Goal: Book appointment/travel/reservation

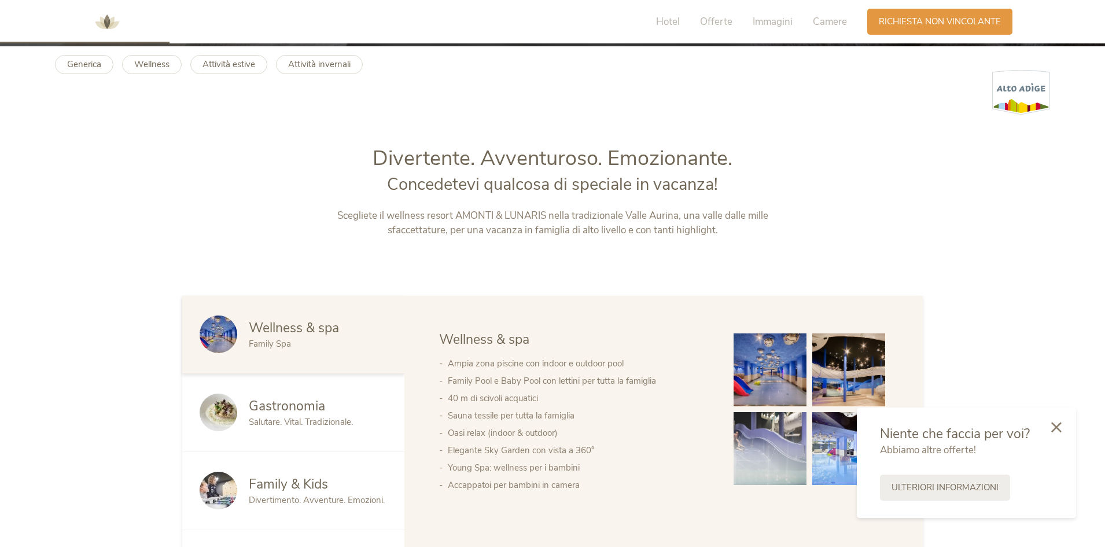
scroll to position [521, 0]
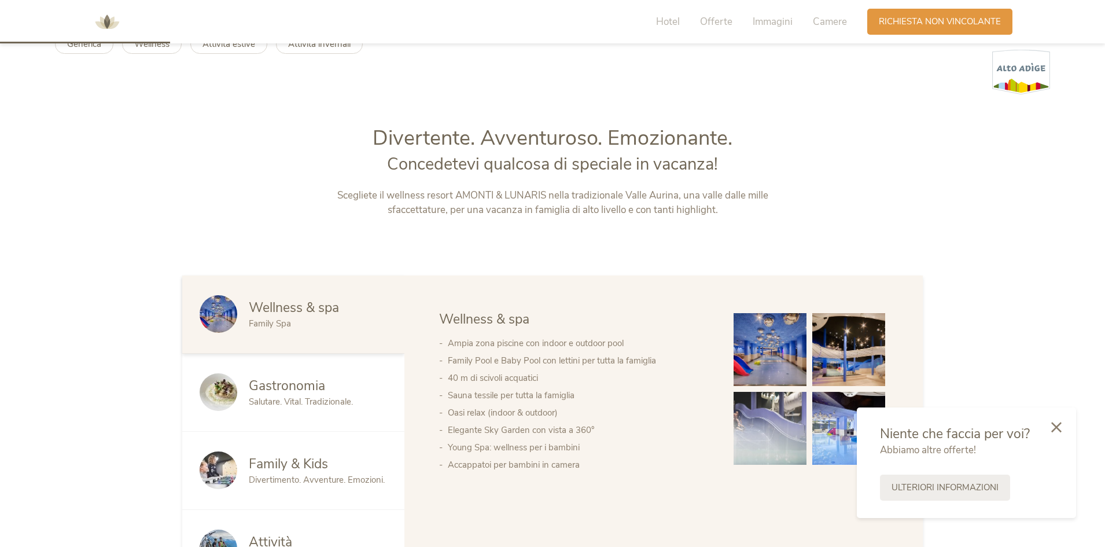
click at [777, 374] on img at bounding box center [769, 349] width 73 height 73
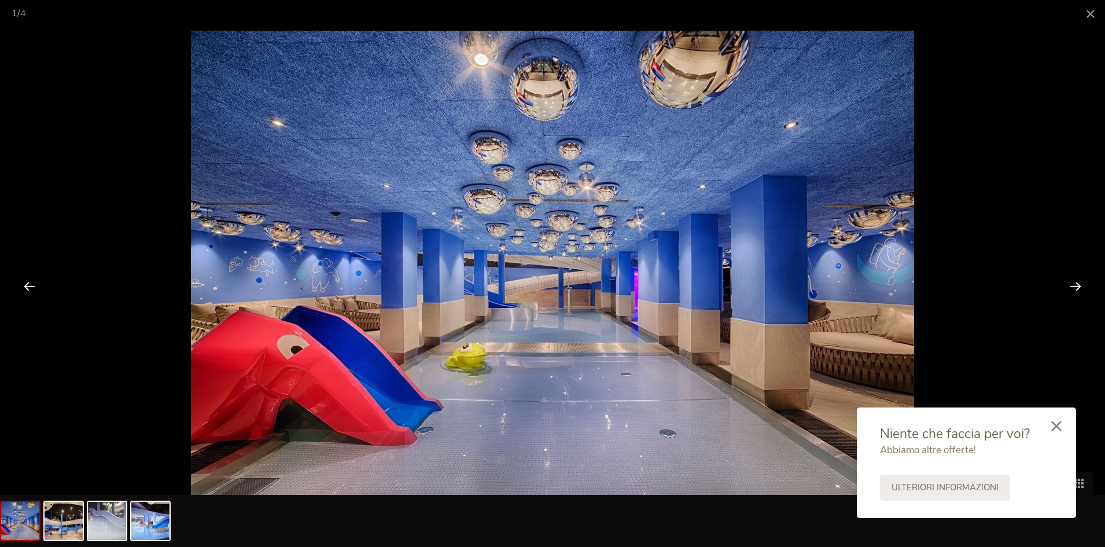
click at [1048, 418] on div at bounding box center [1056, 426] width 39 height 41
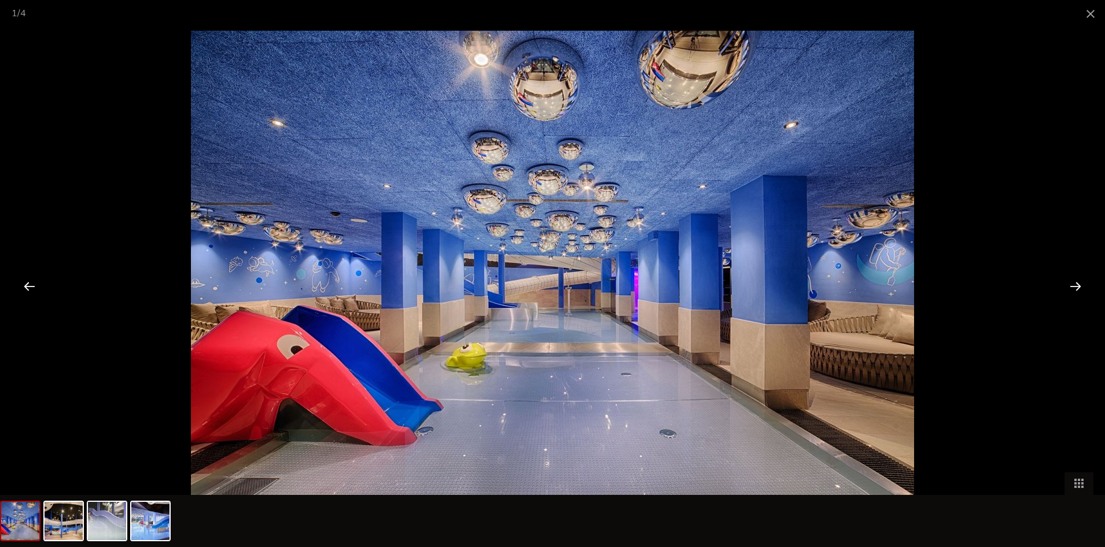
click at [1065, 289] on div at bounding box center [1075, 286] width 36 height 36
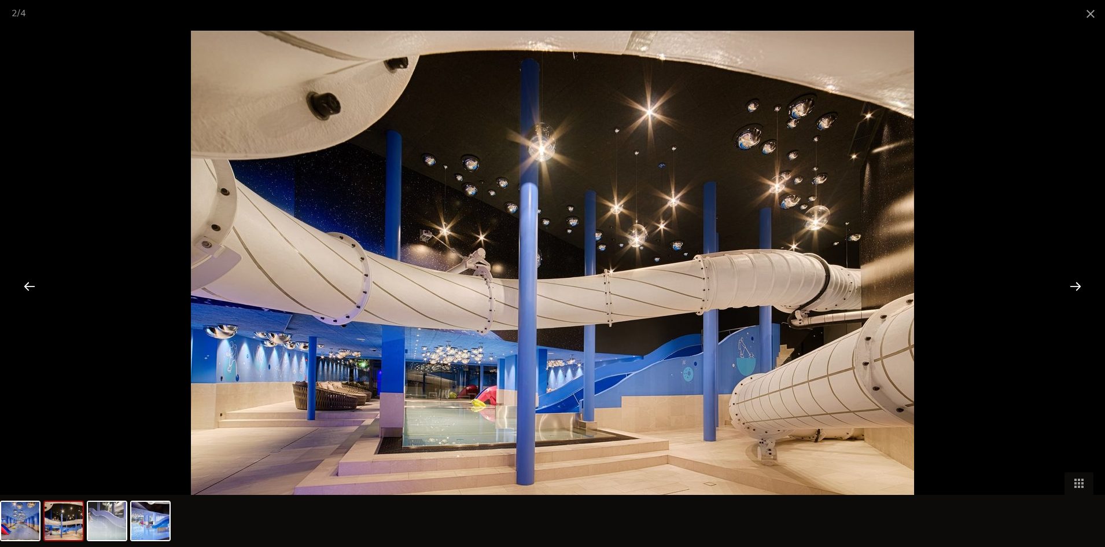
click at [1065, 289] on div at bounding box center [1075, 286] width 36 height 36
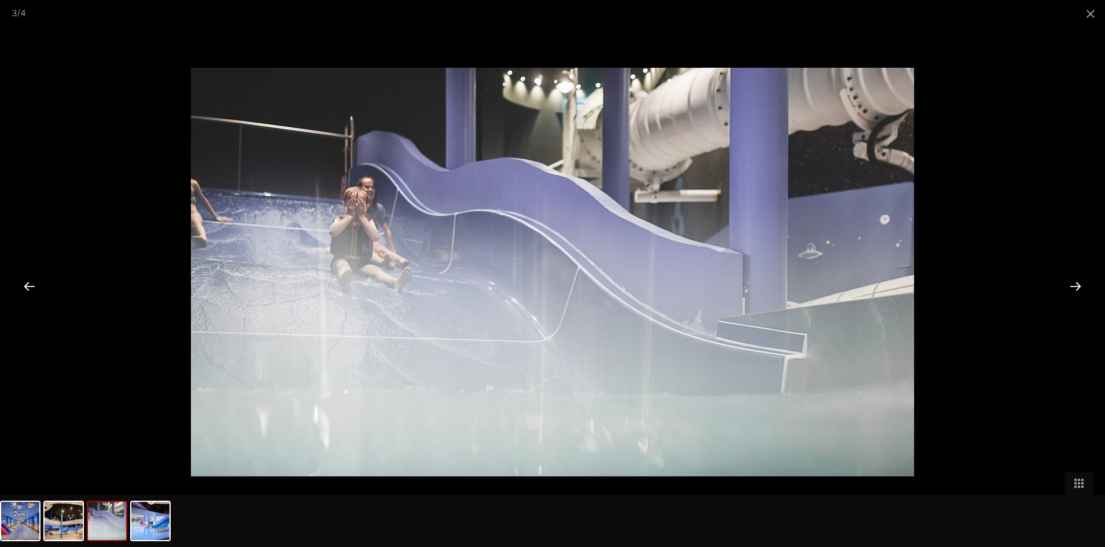
click at [1065, 289] on div at bounding box center [1075, 286] width 36 height 36
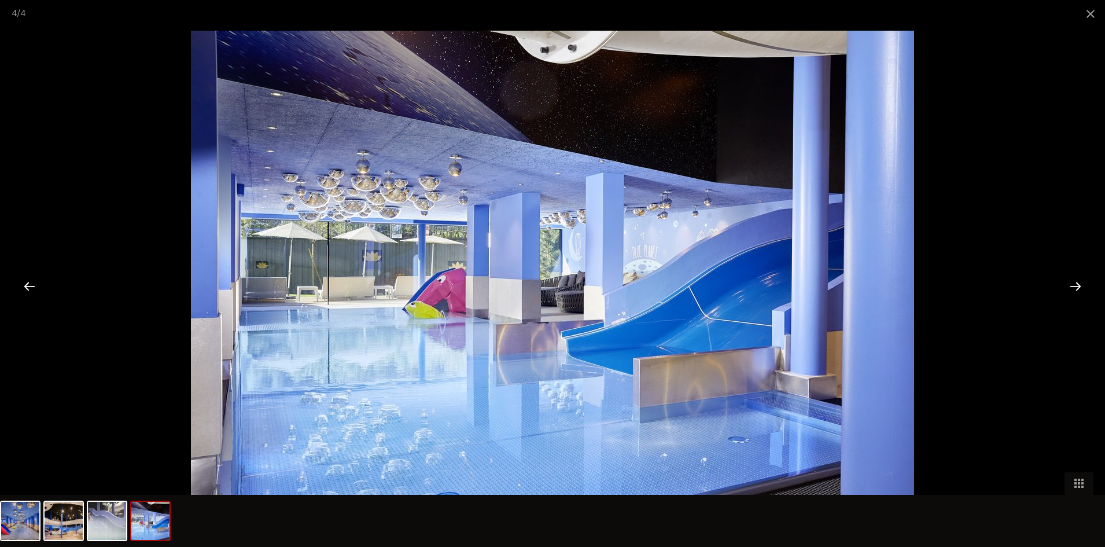
click at [1065, 289] on div at bounding box center [1075, 286] width 36 height 36
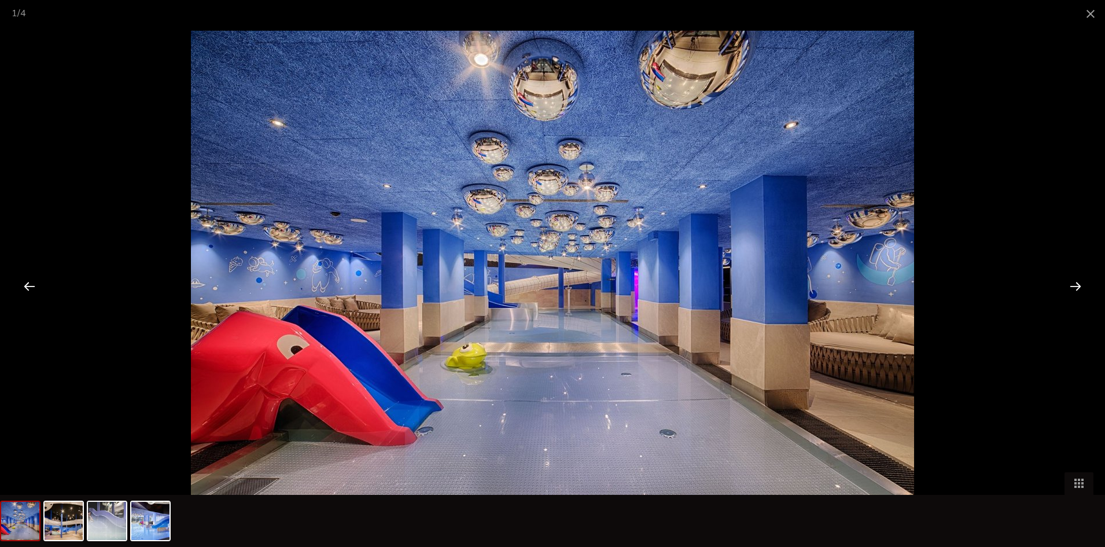
click at [1065, 289] on div at bounding box center [1075, 286] width 36 height 36
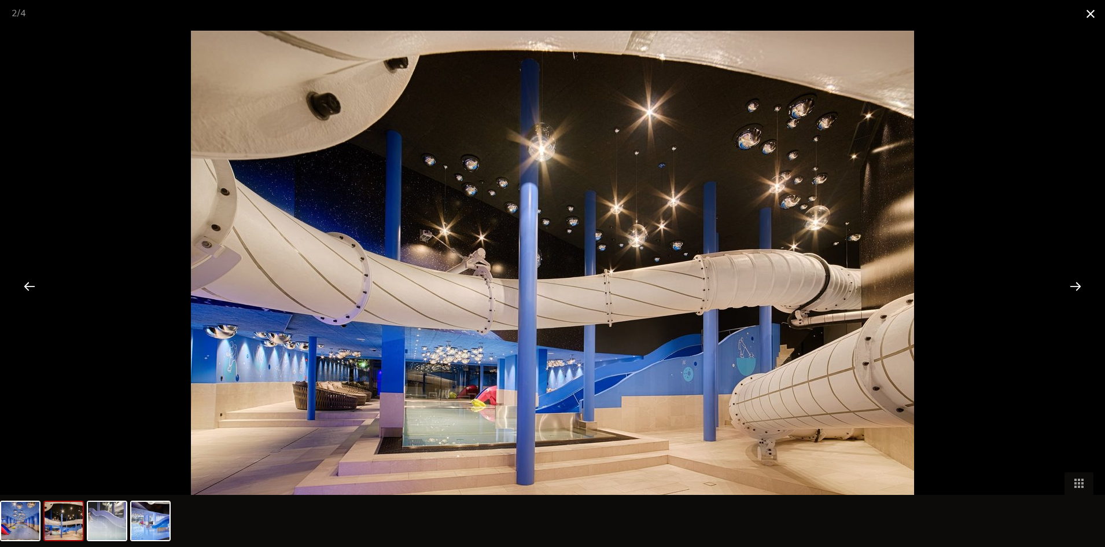
click at [1085, 12] on span at bounding box center [1090, 13] width 29 height 27
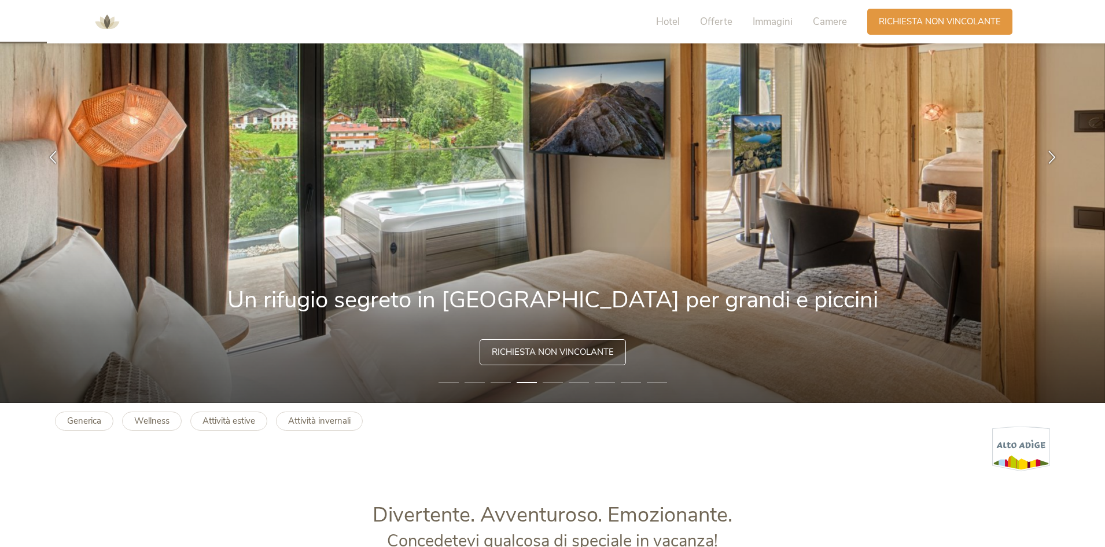
scroll to position [0, 0]
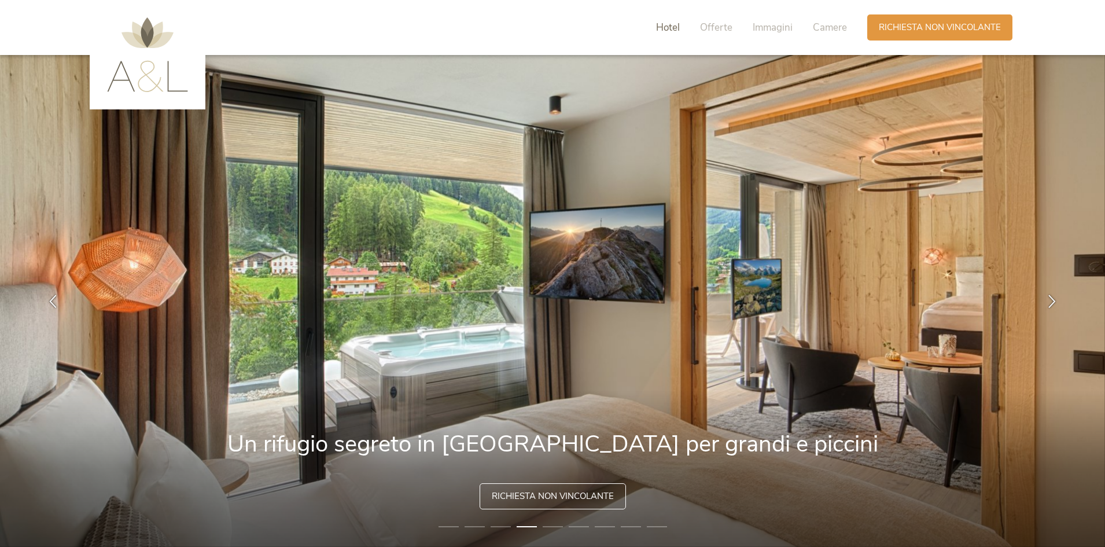
click at [658, 28] on span "Hotel" at bounding box center [668, 27] width 24 height 13
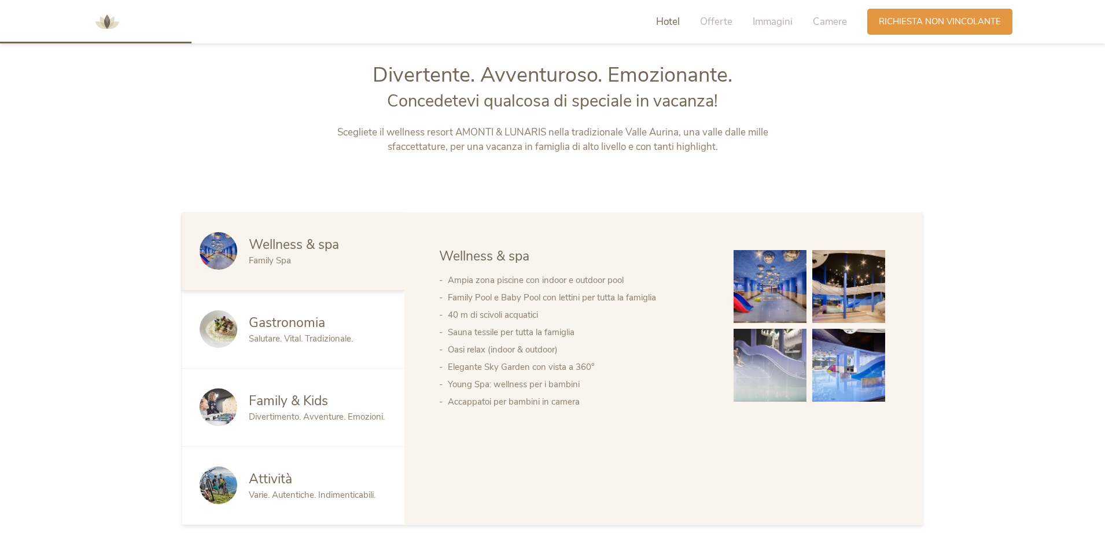
scroll to position [587, 0]
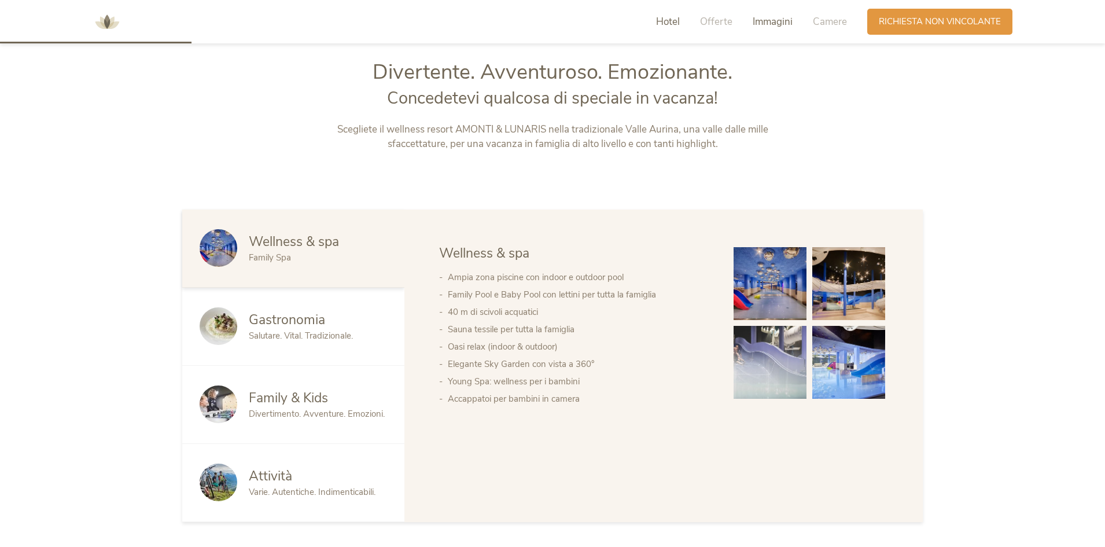
click at [774, 21] on span "Immagini" at bounding box center [773, 21] width 40 height 13
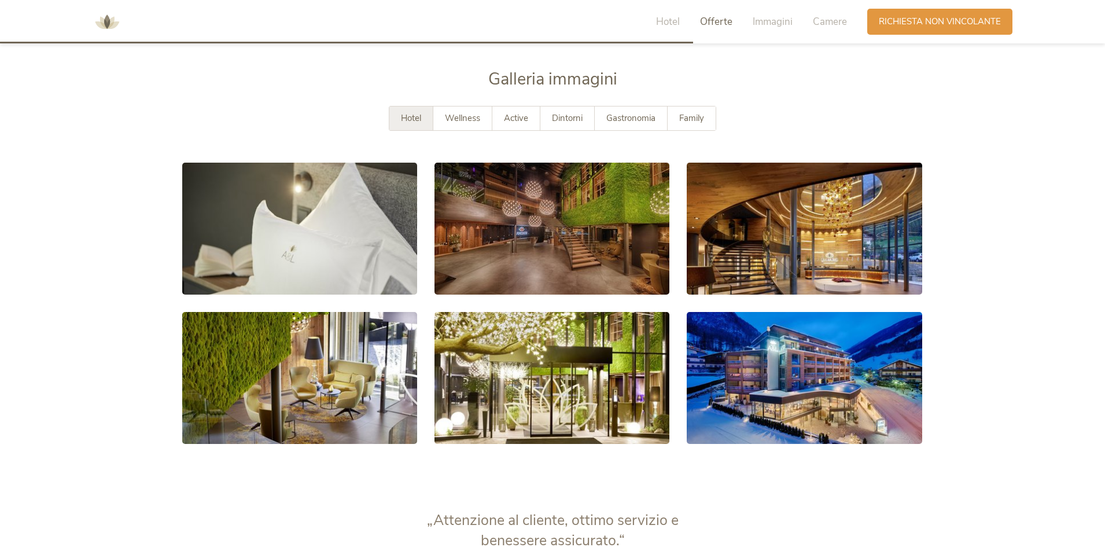
scroll to position [2134, 0]
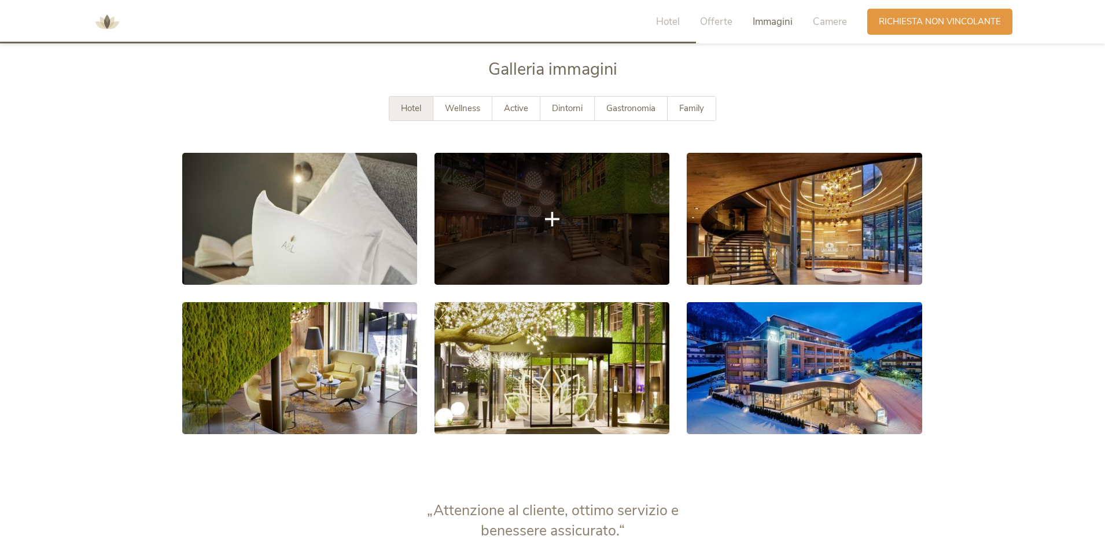
click at [553, 217] on icon at bounding box center [552, 218] width 14 height 14
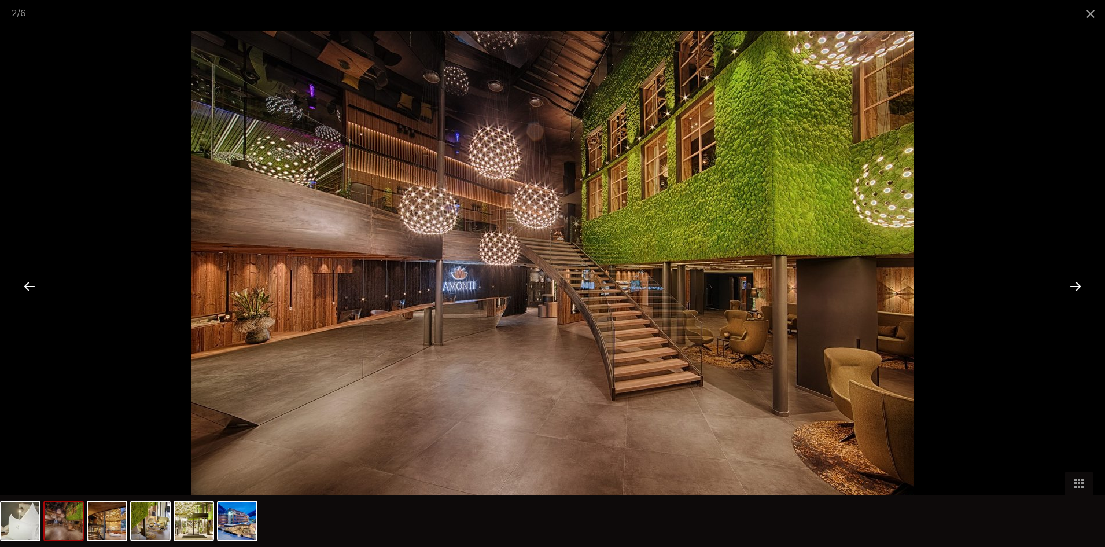
click at [1079, 281] on div at bounding box center [1075, 286] width 36 height 36
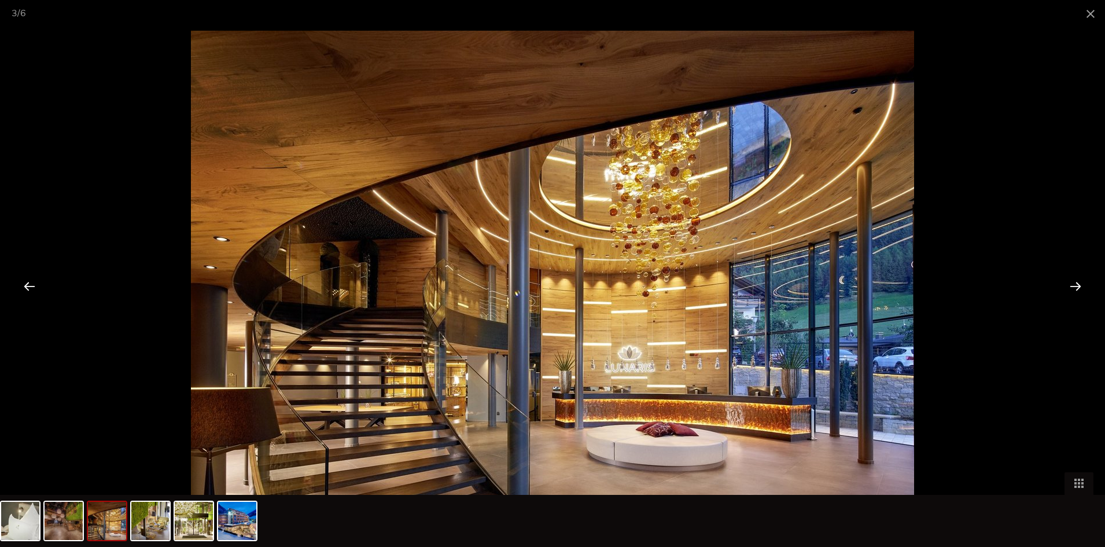
click at [1079, 283] on div at bounding box center [1075, 286] width 36 height 36
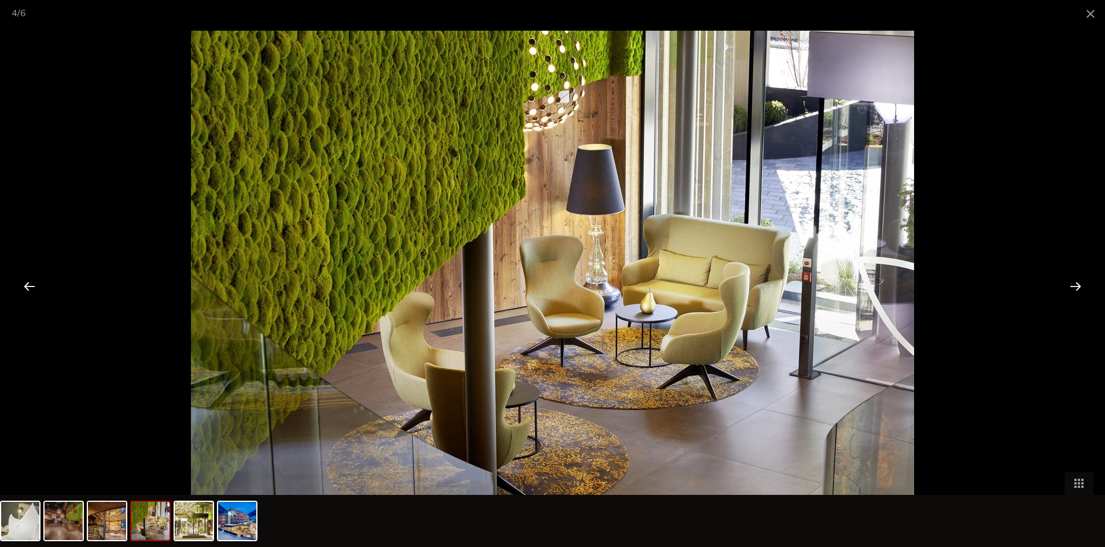
drag, startPoint x: 1079, startPoint y: 285, endPoint x: 1073, endPoint y: 220, distance: 65.0
click at [1077, 286] on div at bounding box center [1075, 286] width 36 height 36
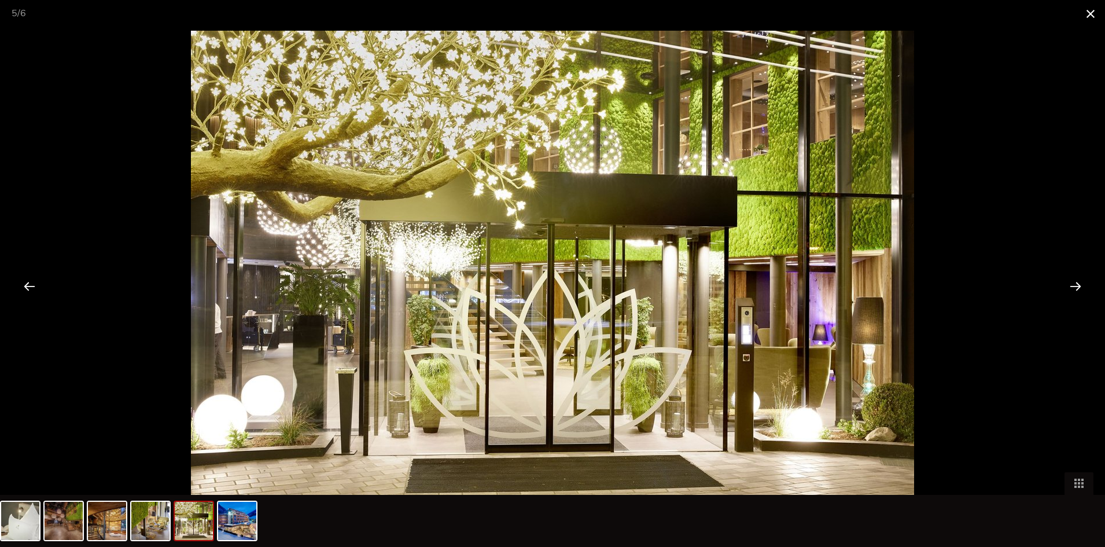
click at [1092, 16] on span at bounding box center [1090, 13] width 29 height 27
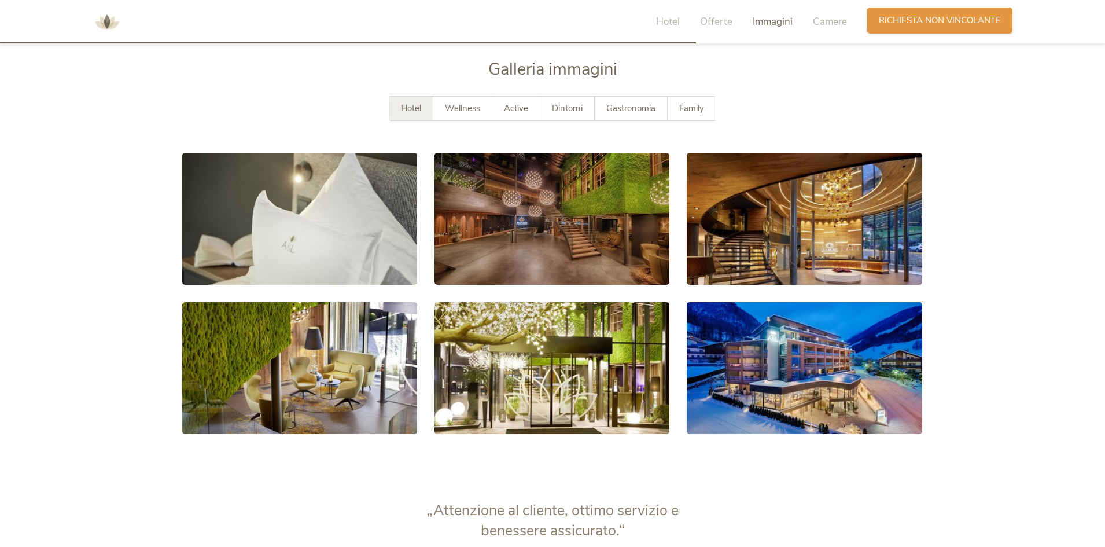
click at [909, 25] on span "Richiesta non vincolante" at bounding box center [940, 20] width 122 height 12
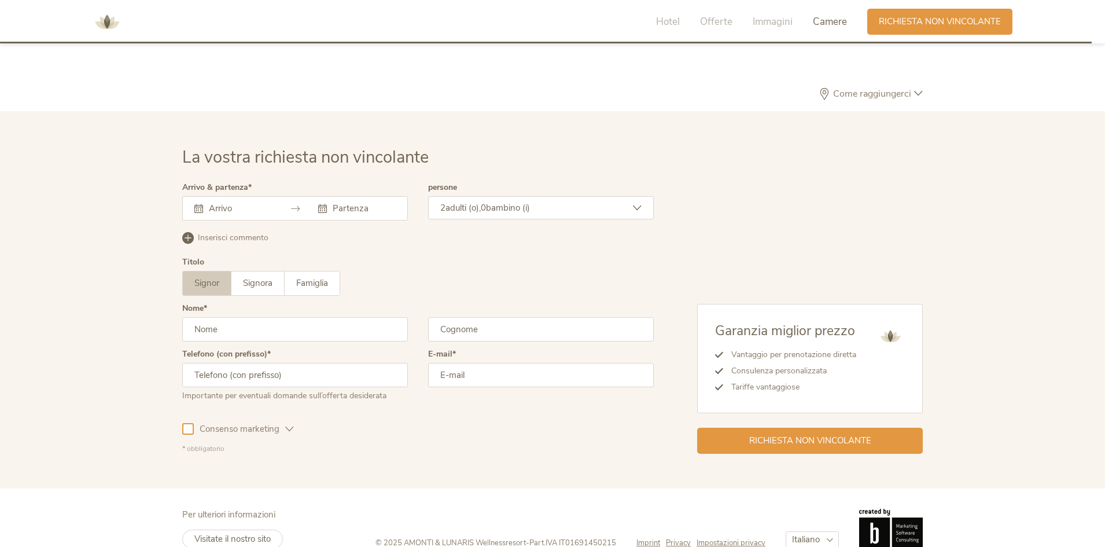
scroll to position [3388, 0]
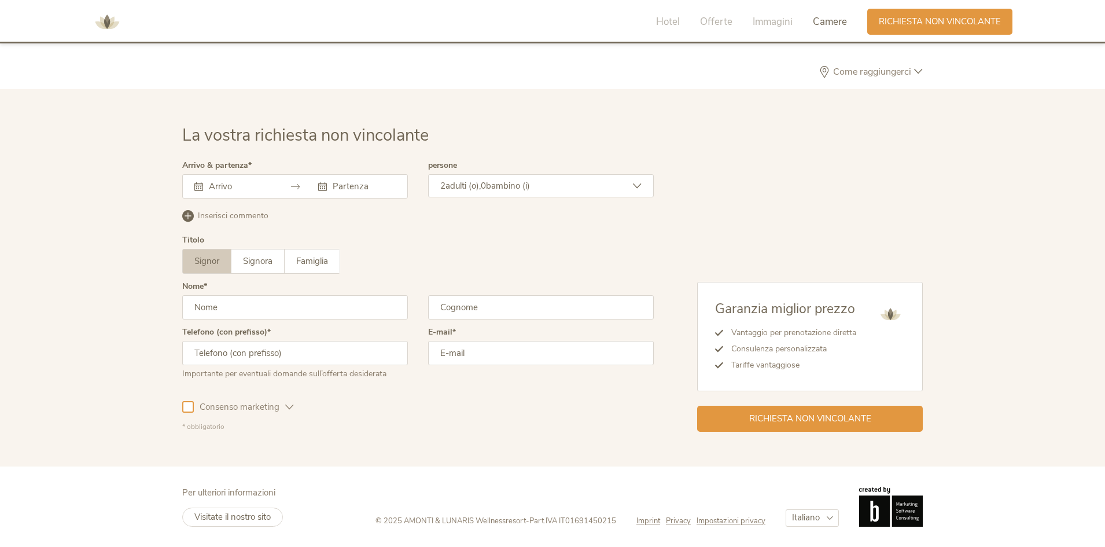
click at [871, 78] on div "Come raggiungerci" at bounding box center [552, 77] width 740 height 23
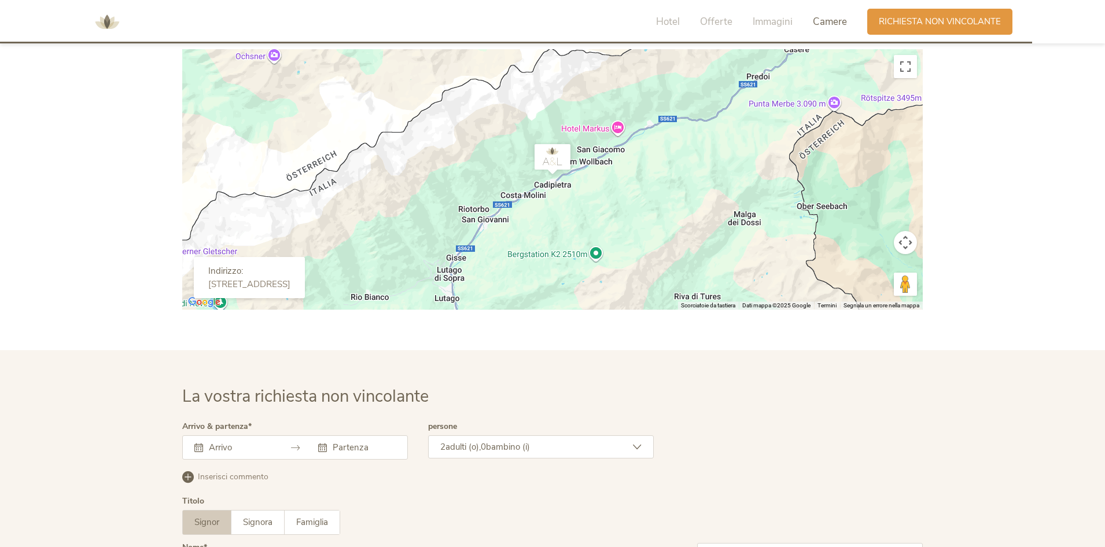
scroll to position [3446, 0]
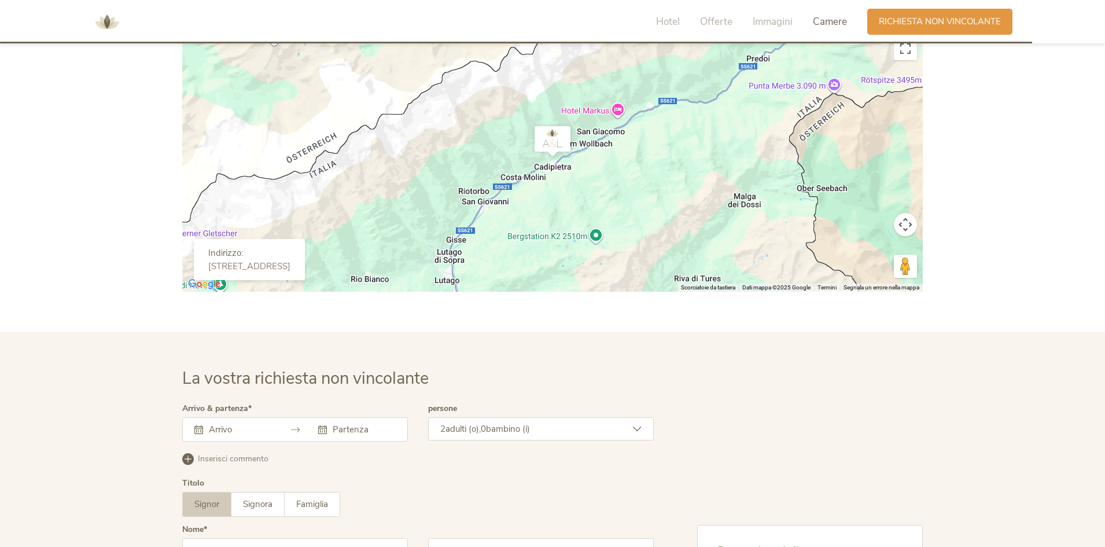
drag, startPoint x: 733, startPoint y: 218, endPoint x: 125, endPoint y: 300, distance: 613.4
click at [125, 300] on section "Come raggiungerci ← Sposta a sinistra → Sposta a destra ↑ Sposta in alto ↓ Spos…" at bounding box center [552, 358] width 1105 height 701
drag, startPoint x: 202, startPoint y: 268, endPoint x: 374, endPoint y: 272, distance: 171.8
click at [305, 272] on div "Indirizzo: via Klausberg 55, 39030 Cadipietra Italia" at bounding box center [249, 259] width 111 height 41
copy div "[STREET_ADDRESS]"
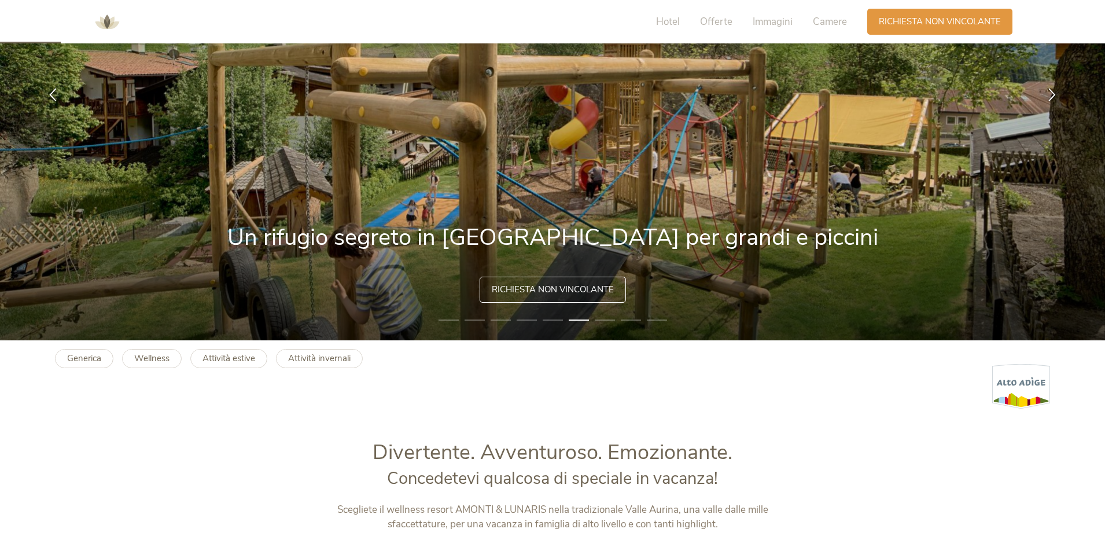
scroll to position [149, 0]
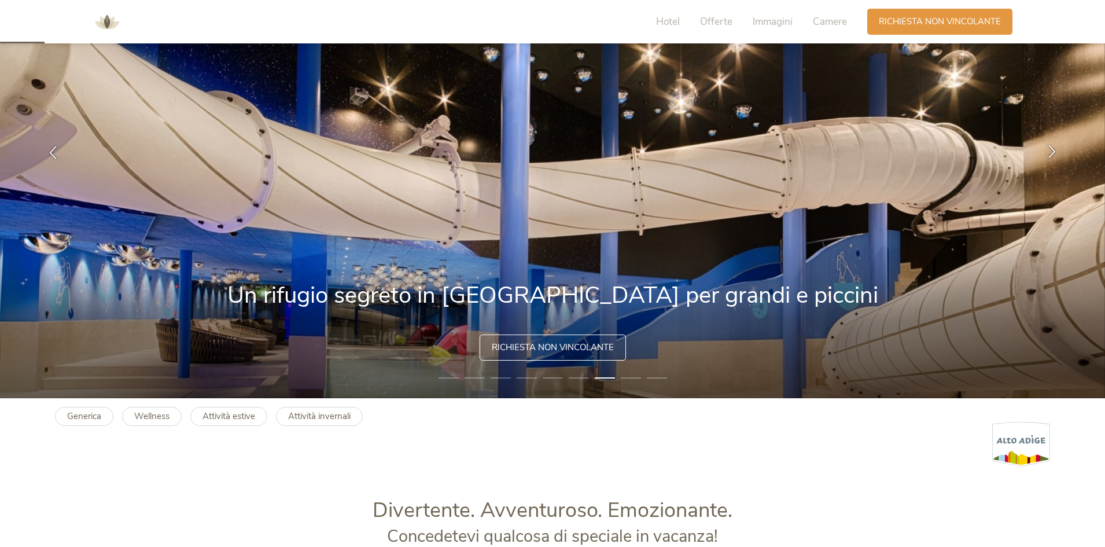
click at [1056, 159] on div at bounding box center [1052, 152] width 36 height 36
click at [1052, 156] on icon at bounding box center [1051, 151] width 13 height 13
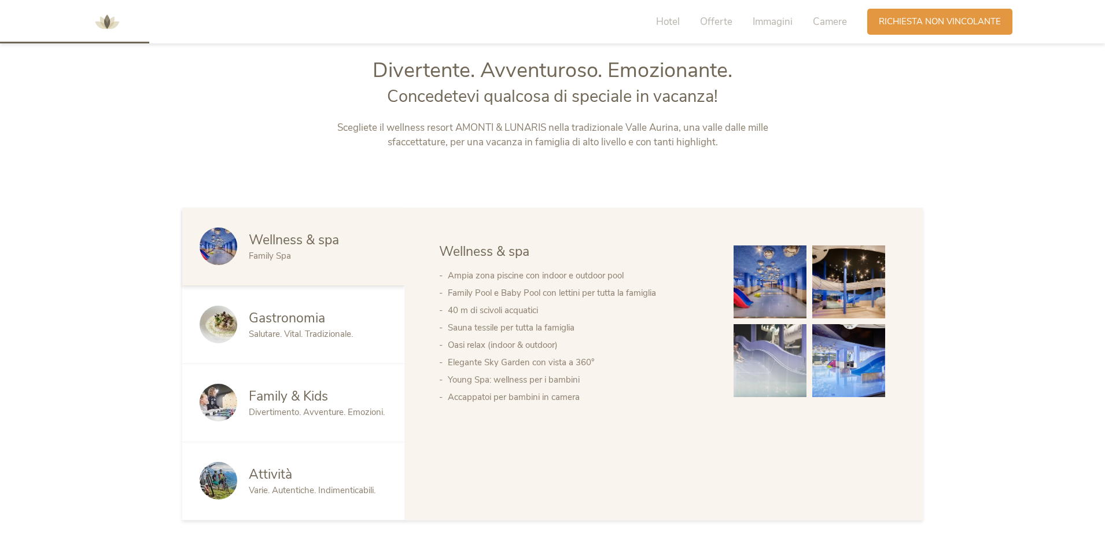
scroll to position [611, 0]
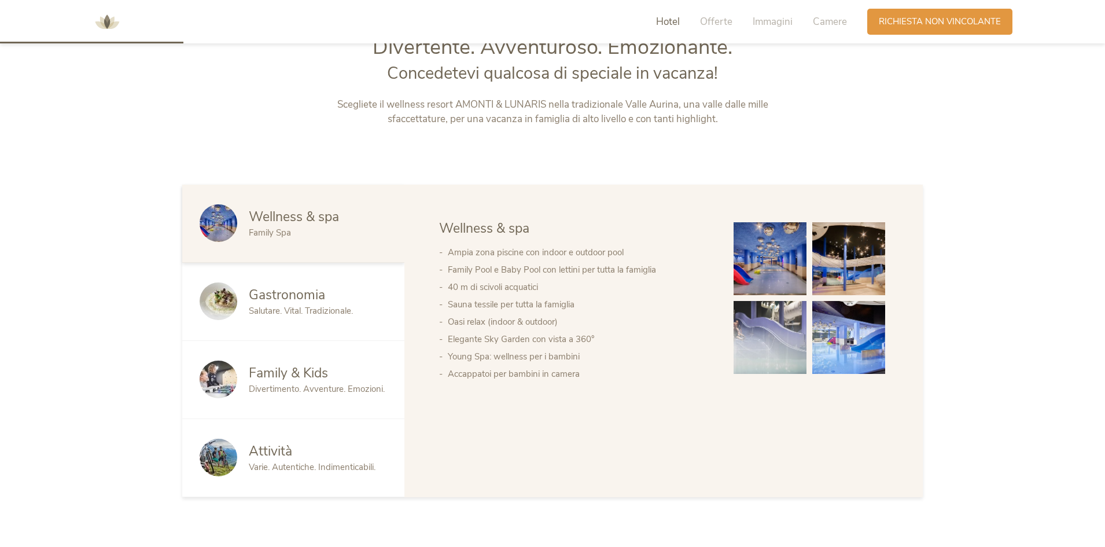
click at [862, 268] on img at bounding box center [848, 258] width 73 height 73
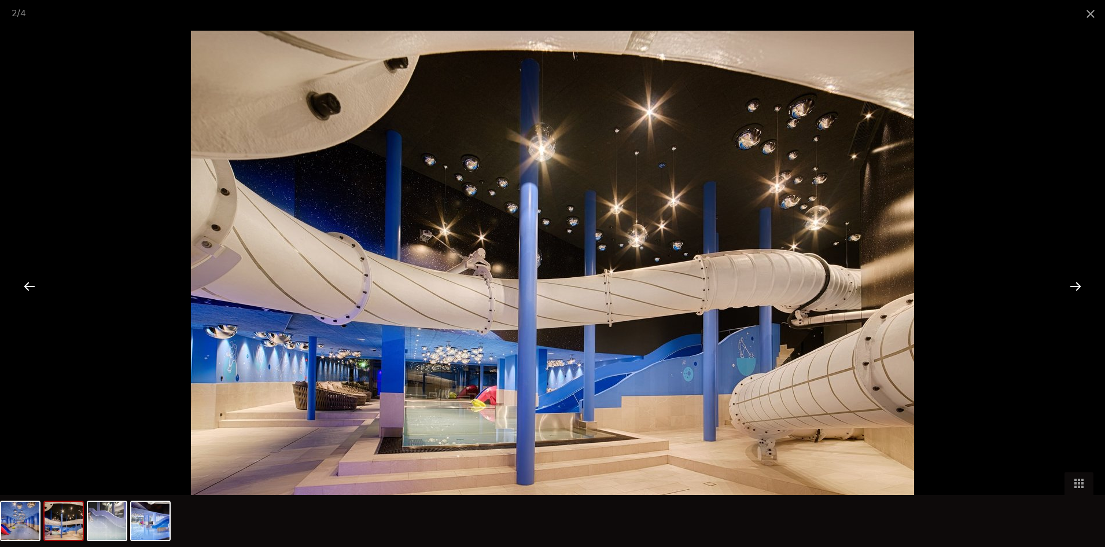
click at [1074, 279] on div at bounding box center [1075, 286] width 36 height 36
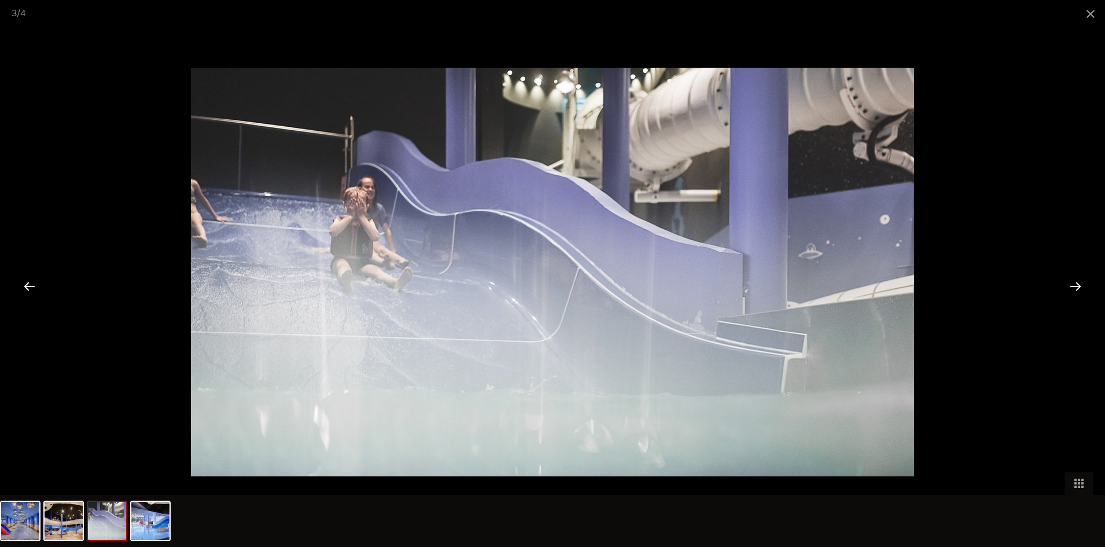
click at [1074, 285] on div at bounding box center [1075, 286] width 36 height 36
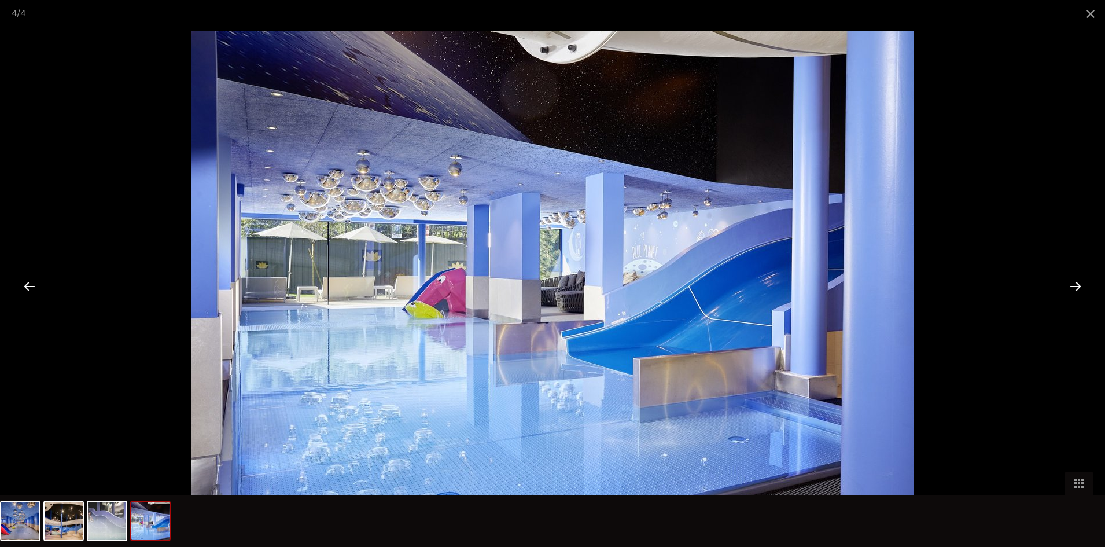
click at [1074, 285] on div at bounding box center [1075, 286] width 36 height 36
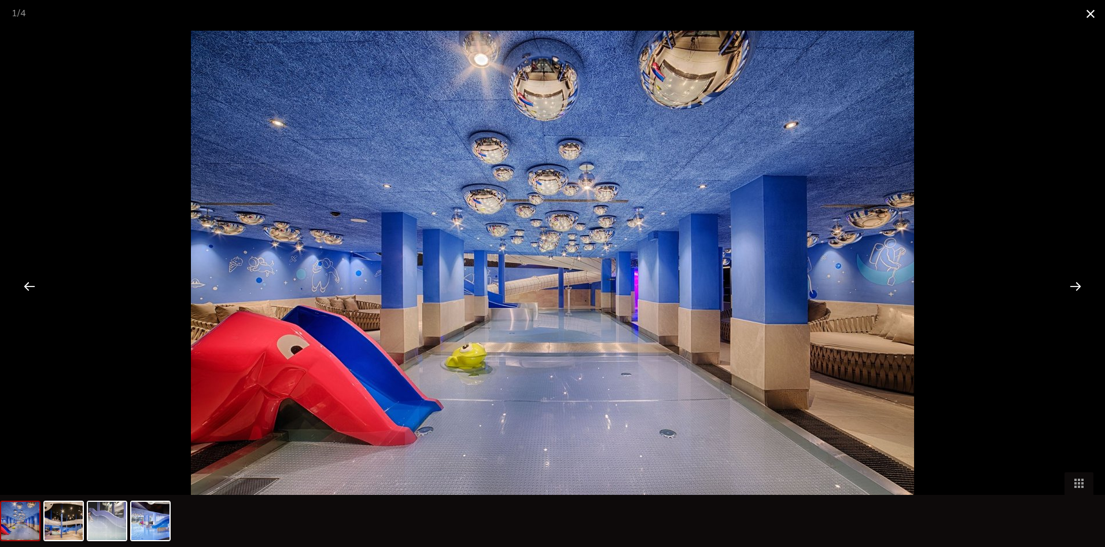
click at [1085, 10] on span at bounding box center [1090, 13] width 29 height 27
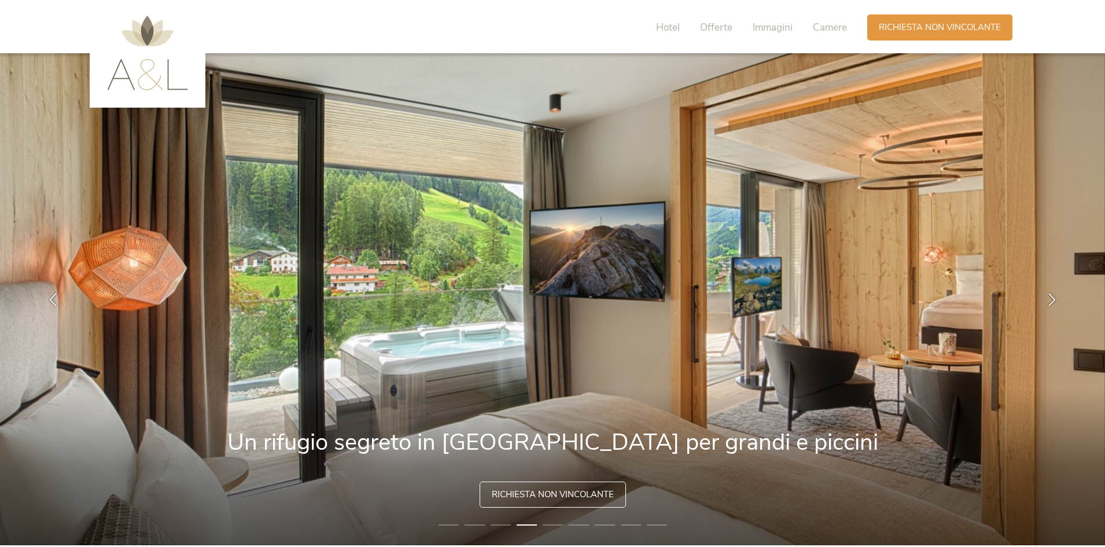
scroll to position [0, 0]
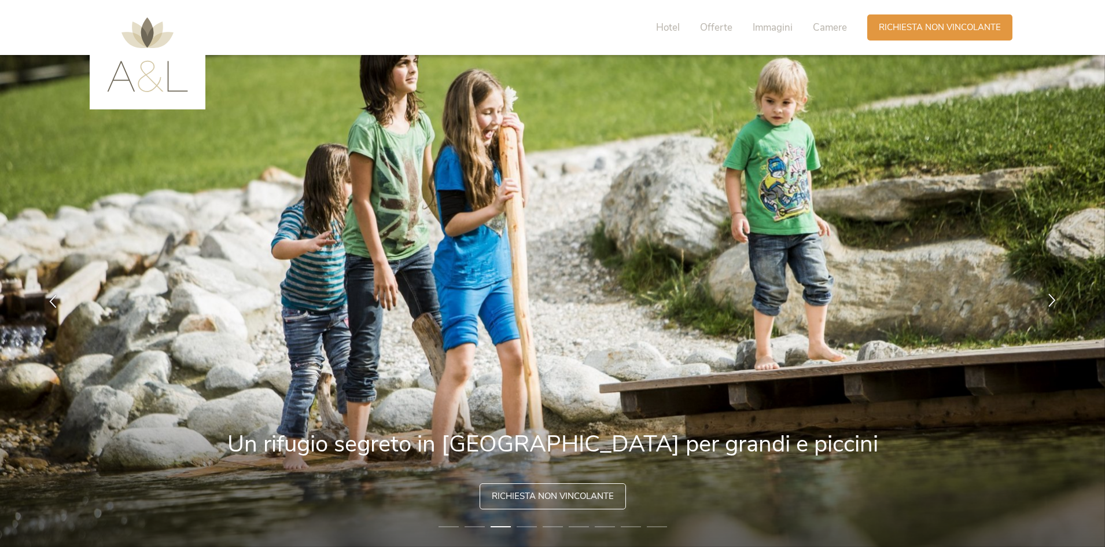
click at [1046, 297] on icon at bounding box center [1051, 299] width 13 height 13
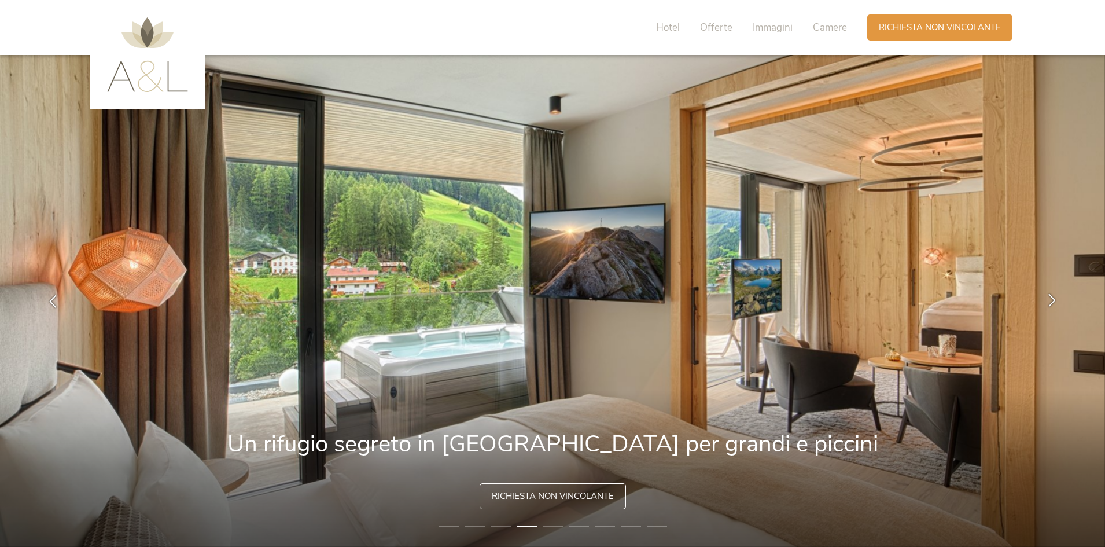
click at [1046, 297] on icon at bounding box center [1051, 299] width 13 height 13
click at [1049, 300] on icon at bounding box center [1051, 299] width 13 height 13
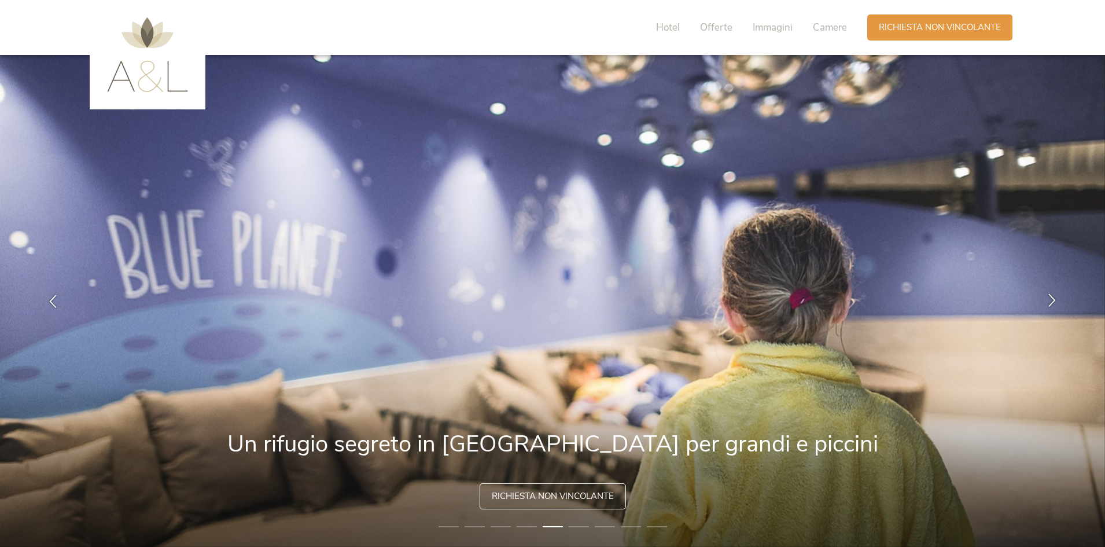
click at [1049, 300] on icon at bounding box center [1051, 299] width 13 height 13
click at [1054, 308] on div at bounding box center [1052, 301] width 36 height 36
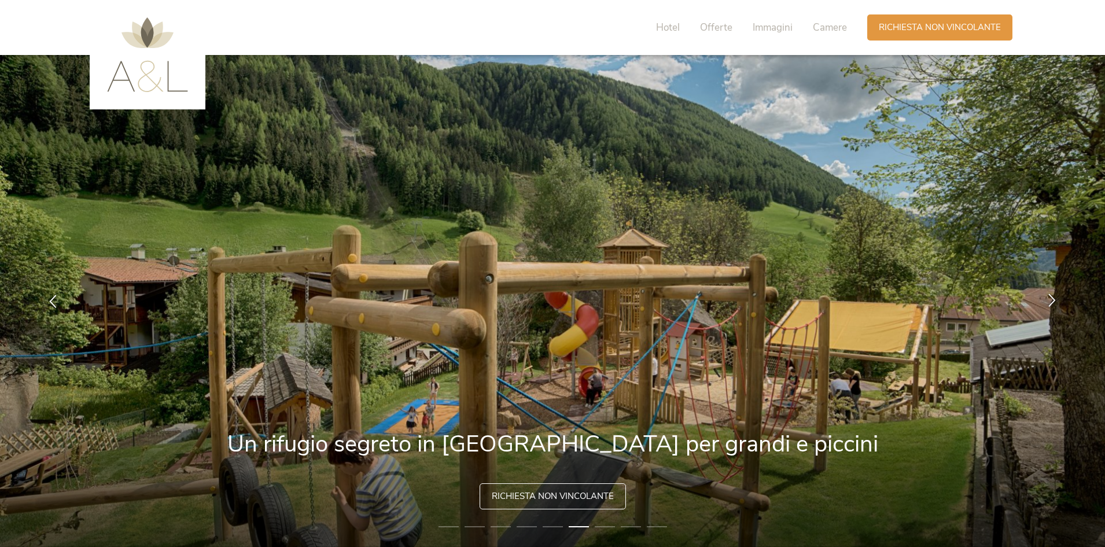
click at [1053, 305] on icon at bounding box center [1051, 299] width 13 height 13
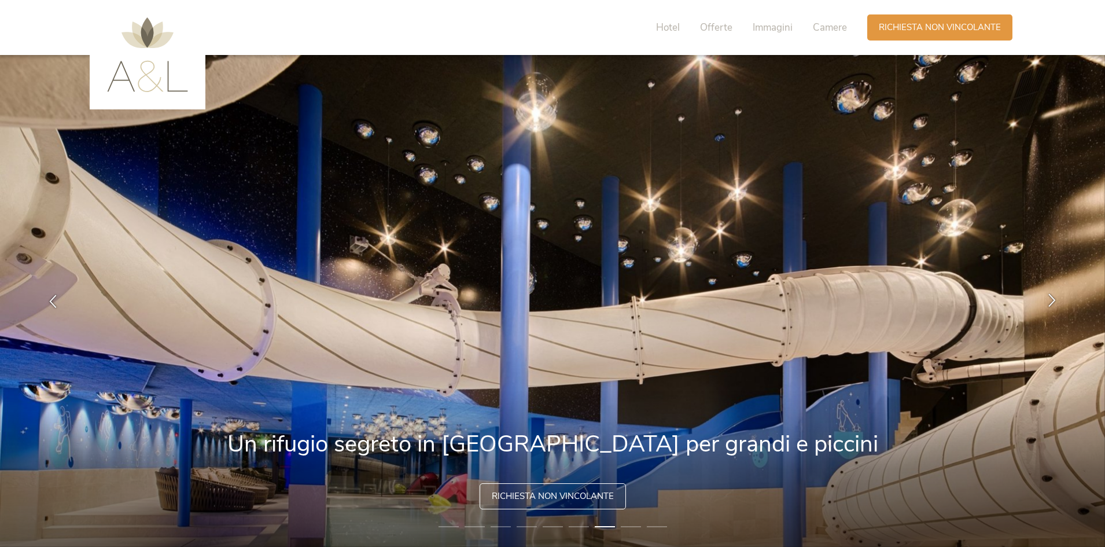
click at [1053, 304] on icon at bounding box center [1051, 299] width 13 height 13
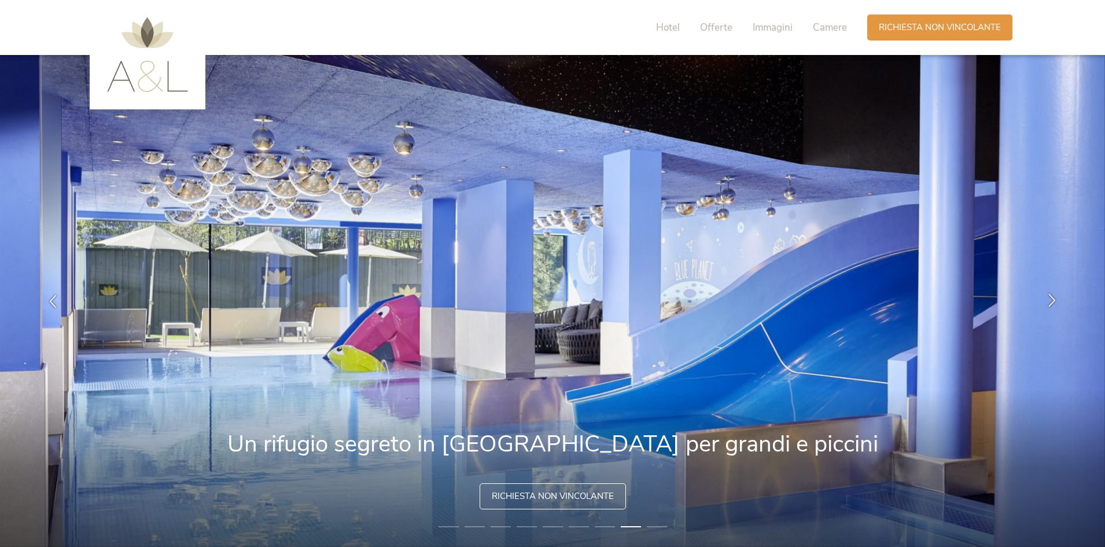
click at [1053, 304] on icon at bounding box center [1051, 299] width 13 height 13
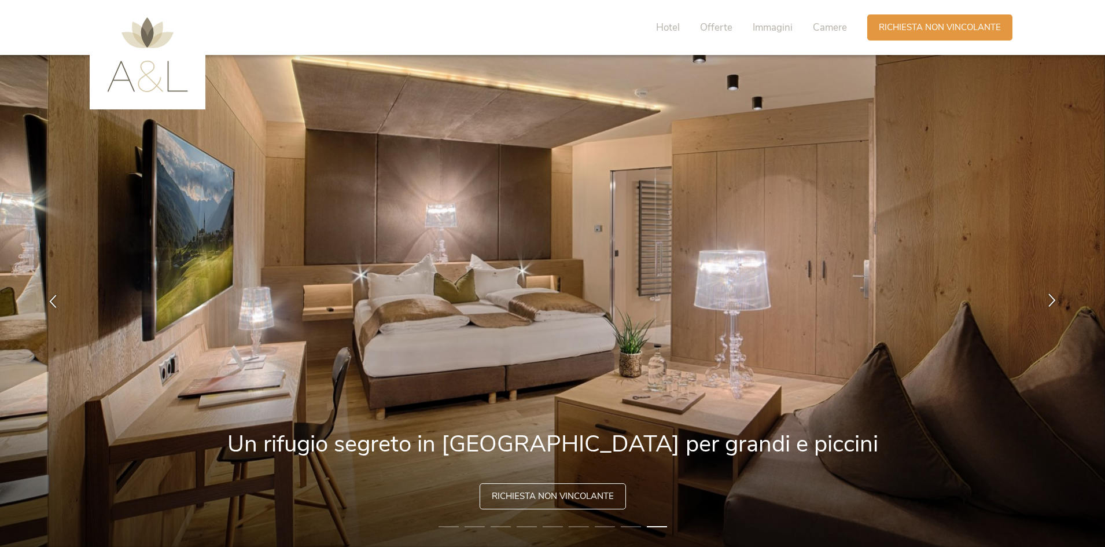
click at [1053, 300] on icon at bounding box center [1051, 299] width 13 height 13
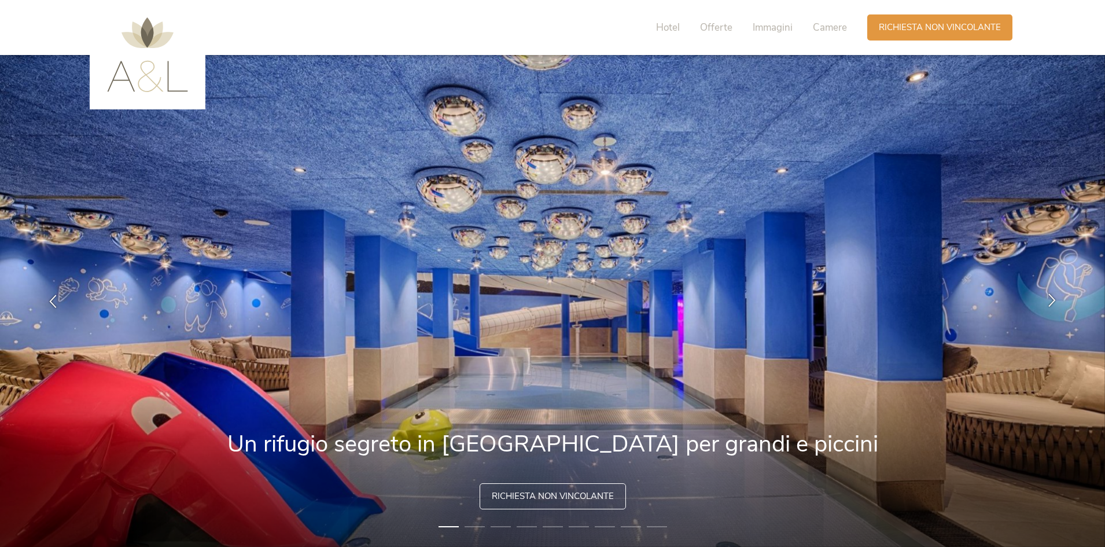
click at [1053, 300] on icon at bounding box center [1051, 299] width 13 height 13
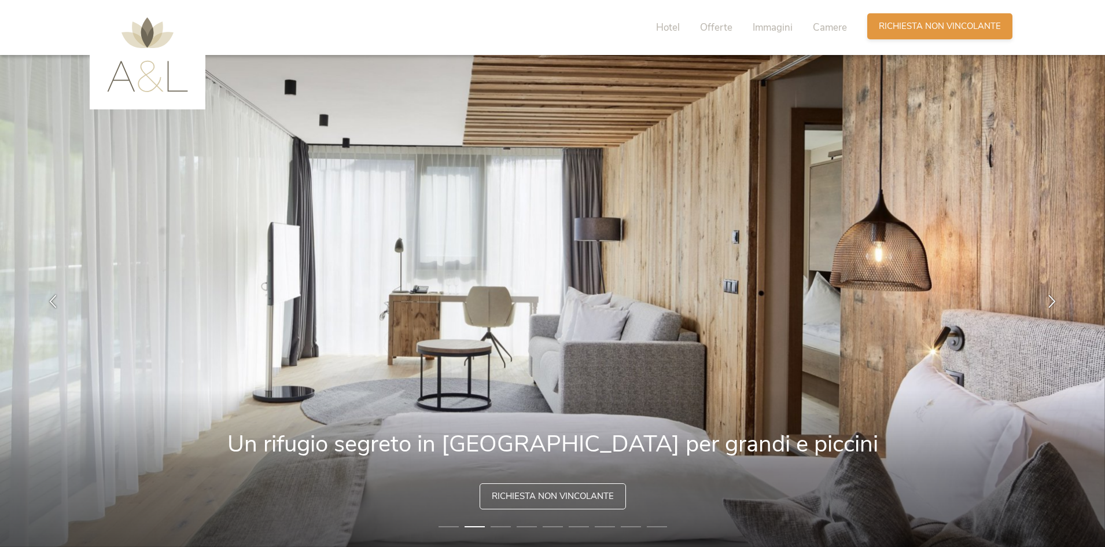
click at [898, 28] on span "Richiesta non vincolante" at bounding box center [940, 26] width 122 height 12
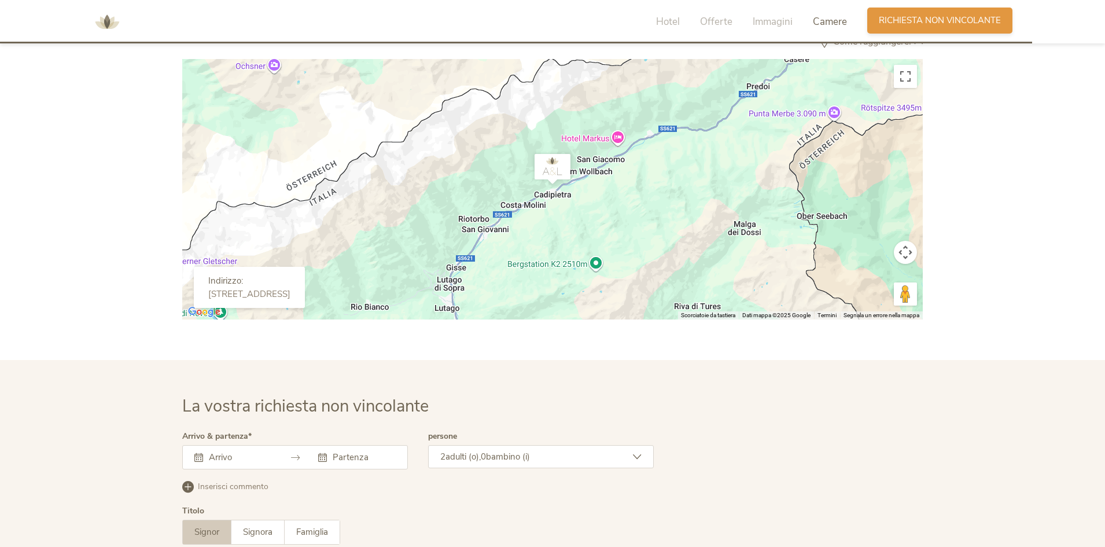
scroll to position [3454, 0]
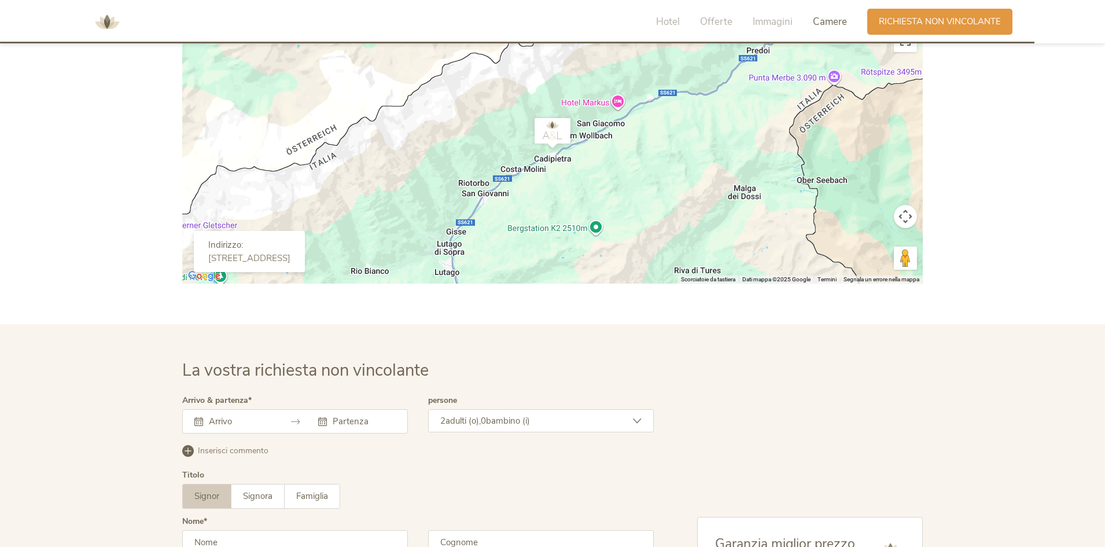
click at [296, 427] on div at bounding box center [295, 421] width 226 height 24
click at [287, 415] on div at bounding box center [295, 421] width 226 height 24
click at [219, 422] on input "text" at bounding box center [239, 421] width 66 height 12
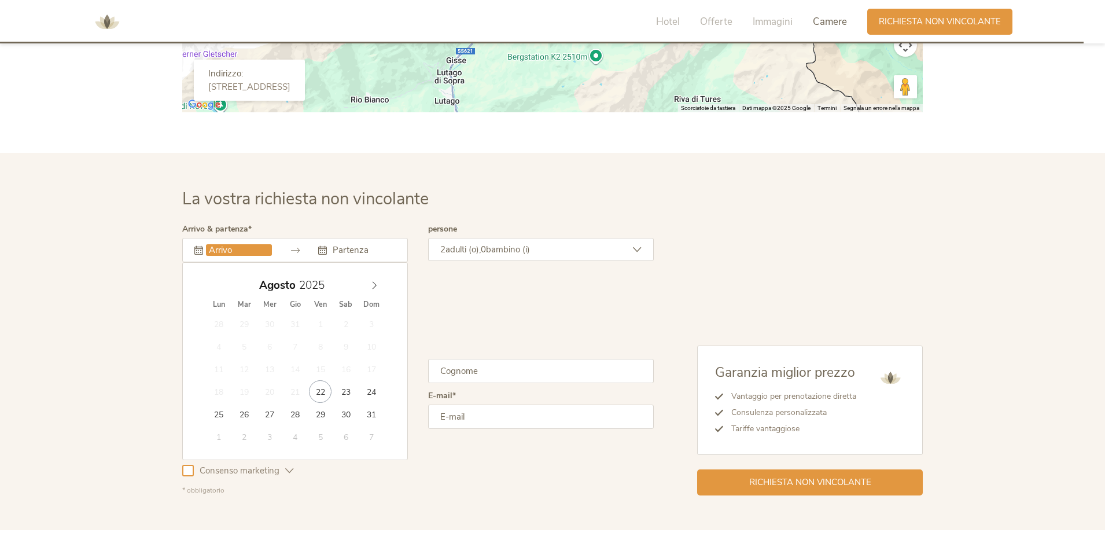
scroll to position [3627, 0]
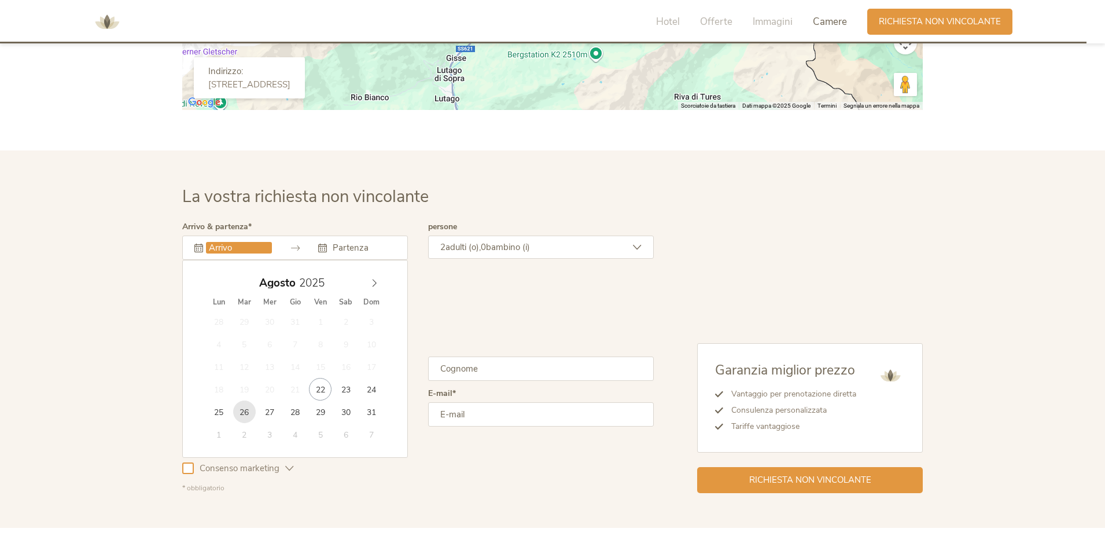
type input "[DATE]"
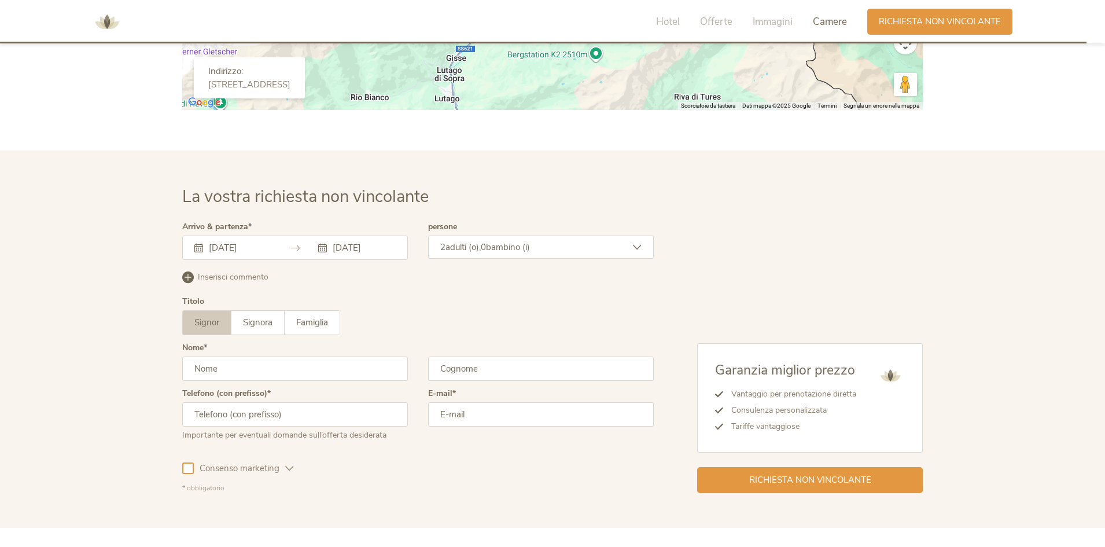
click at [544, 238] on div "2 adulti (o), 0 bambino (i)" at bounding box center [541, 246] width 226 height 23
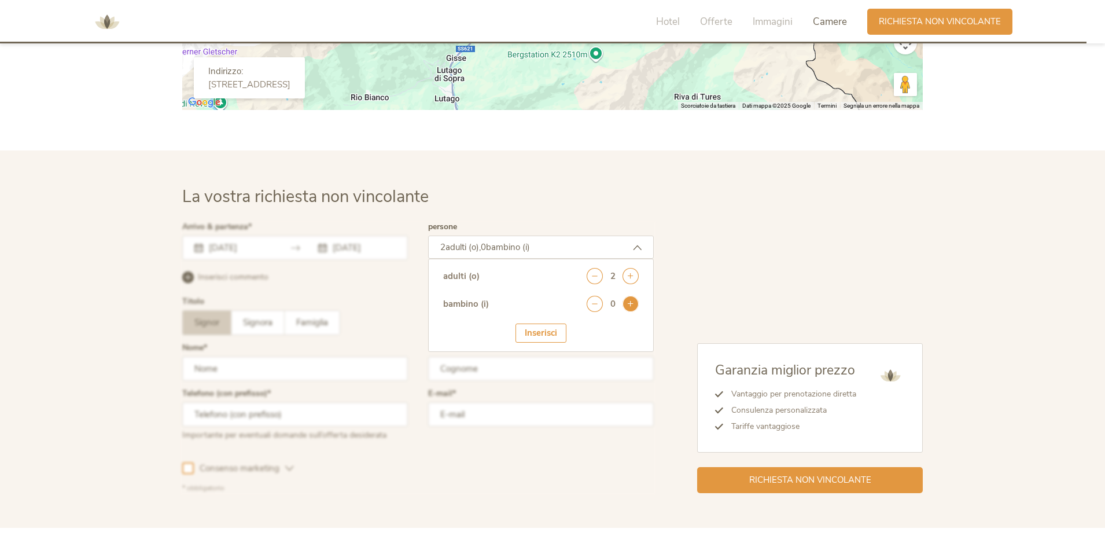
click at [628, 306] on icon at bounding box center [630, 304] width 16 height 16
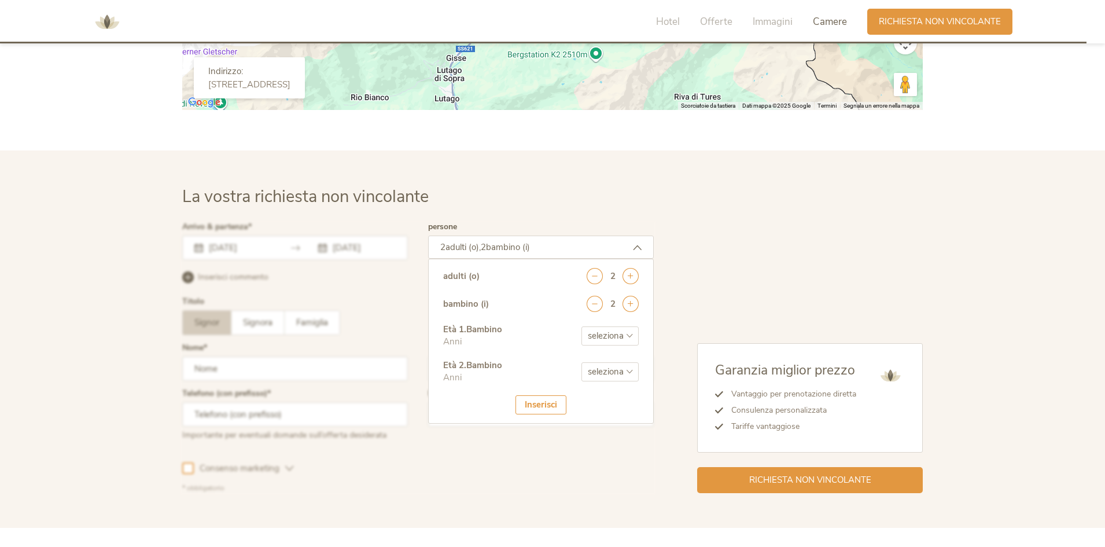
click at [622, 332] on select "seleziona 0 1 2 3 4 5 6 7 8 9 10 11 12 13 14 15 16 17" at bounding box center [609, 335] width 57 height 19
select select "5"
click at [581, 326] on select "seleziona 0 1 2 3 4 5 6 7 8 9 10 11 12 13 14 15 16 17" at bounding box center [609, 335] width 57 height 19
click at [608, 363] on select "seleziona 0 1 2 3 4 5 6 7 8 9 10 11 12 13 14 15 16 17" at bounding box center [609, 371] width 57 height 19
select select "7"
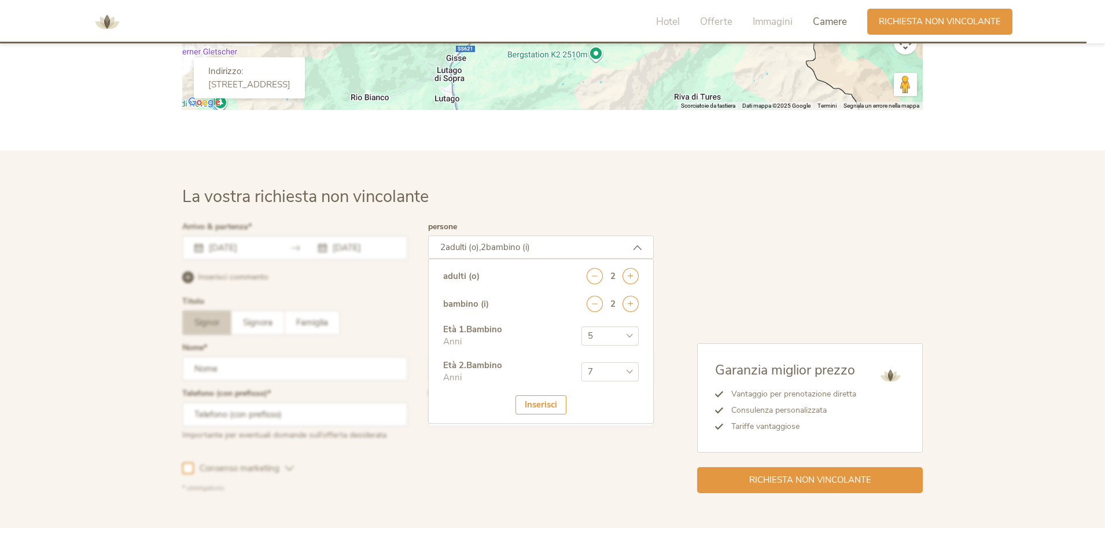
click at [581, 362] on select "seleziona 0 1 2 3 4 5 6 7 8 9 10 11 12 13 14 15 16 17" at bounding box center [609, 371] width 57 height 19
click at [550, 401] on div "Inserisci" at bounding box center [540, 404] width 51 height 19
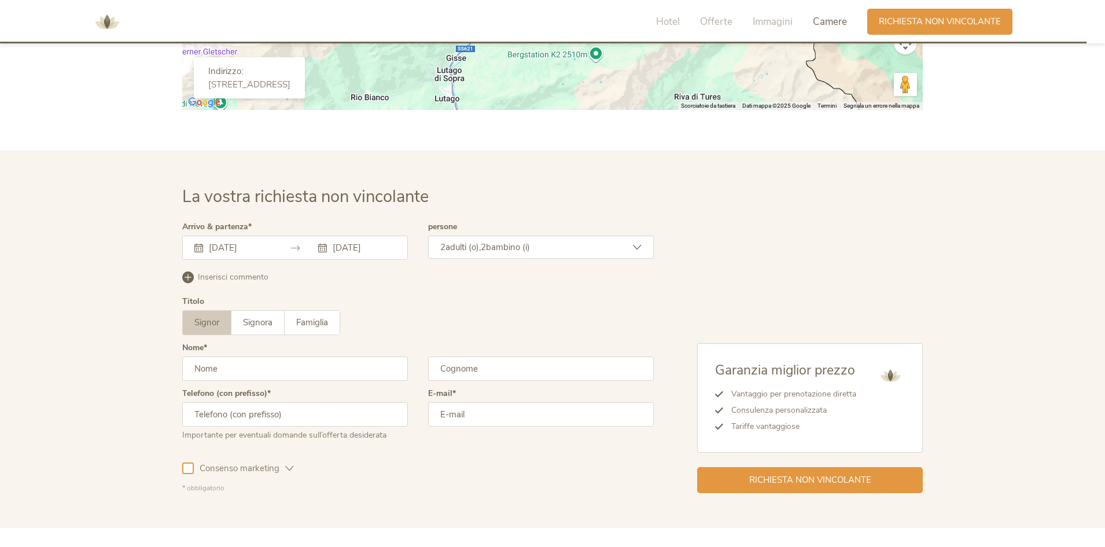
click at [241, 378] on input "text" at bounding box center [295, 368] width 226 height 24
type input "[PERSON_NAME]"
type input "Tarabini"
click at [269, 391] on label "Telefono (con prefisso)" at bounding box center [226, 393] width 88 height 8
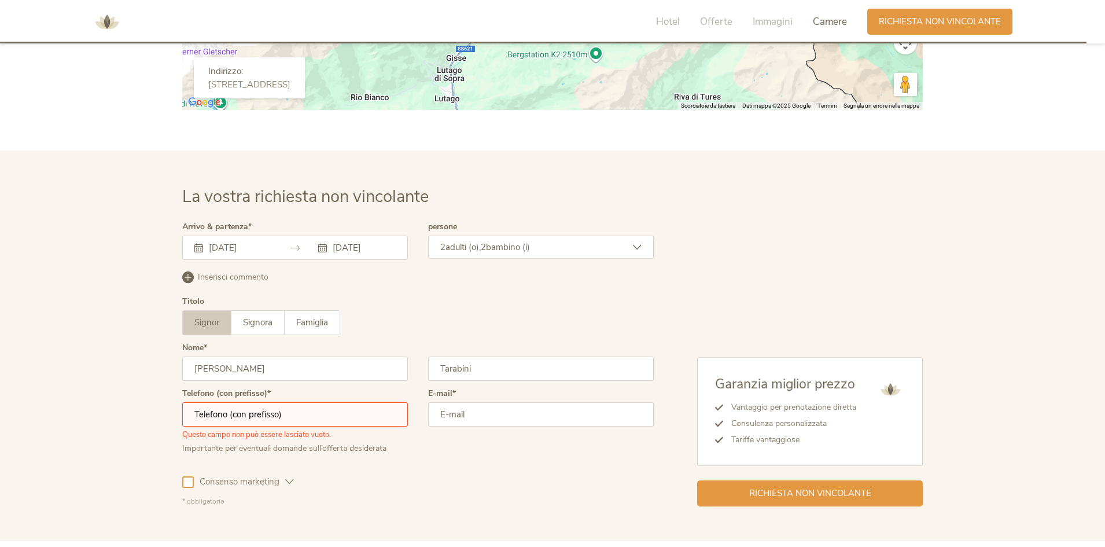
click at [259, 416] on input "text" at bounding box center [295, 414] width 226 height 24
type input "00393889595301"
click at [507, 414] on input "email" at bounding box center [541, 414] width 226 height 24
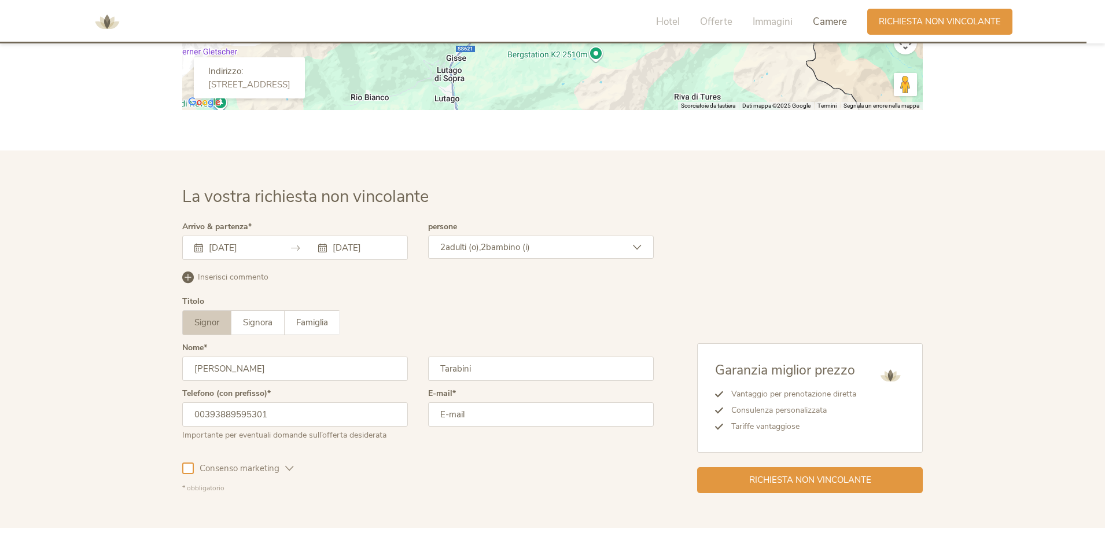
click at [464, 418] on input "email" at bounding box center [541, 414] width 226 height 24
type input "[EMAIL_ADDRESS][DOMAIN_NAME]"
click at [412, 474] on div "Consenso marketing Consenso profilazione" at bounding box center [417, 466] width 471 height 34
click at [880, 483] on div "Richiesta non vincolante" at bounding box center [810, 479] width 226 height 26
